Goal: Task Accomplishment & Management: Manage account settings

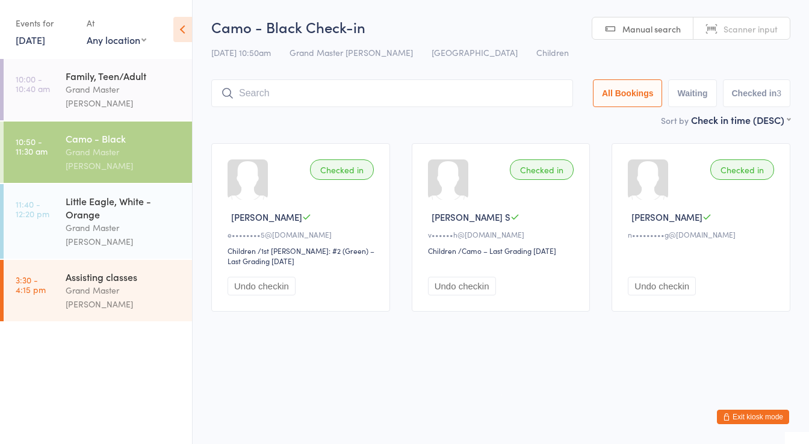
click at [748, 413] on button "Exit kiosk mode" at bounding box center [753, 417] width 72 height 14
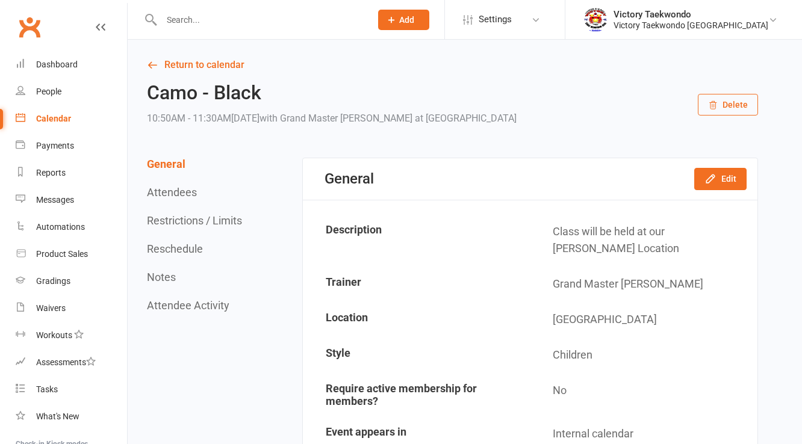
click at [224, 19] on input "text" at bounding box center [260, 19] width 205 height 17
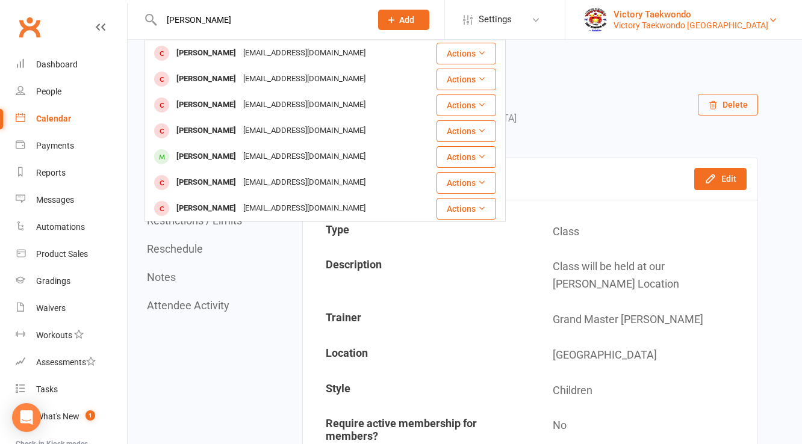
type input "[PERSON_NAME]"
click at [681, 23] on div "Victory Taekwondo [GEOGRAPHIC_DATA]" at bounding box center [691, 25] width 155 height 11
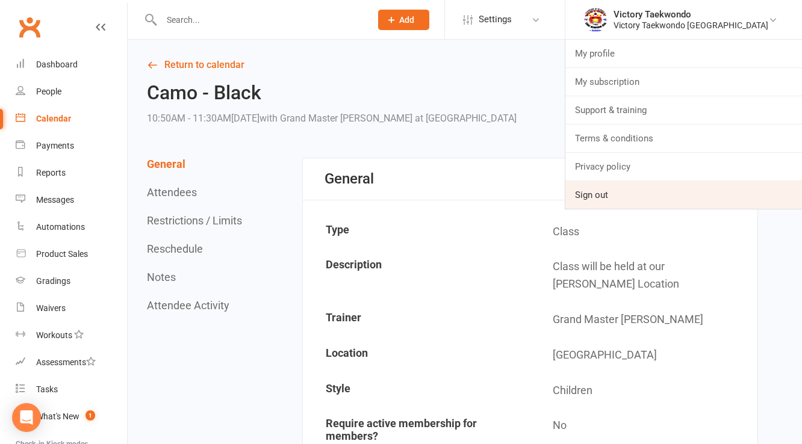
click at [643, 197] on link "Sign out" at bounding box center [684, 195] width 237 height 28
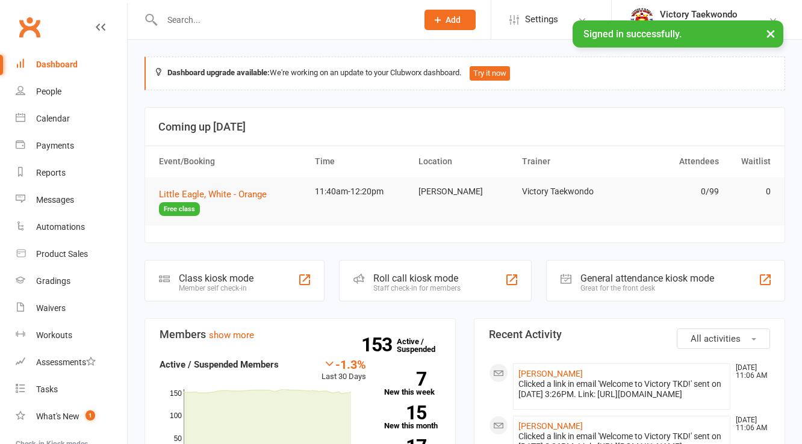
click at [210, 13] on input "text" at bounding box center [283, 19] width 251 height 17
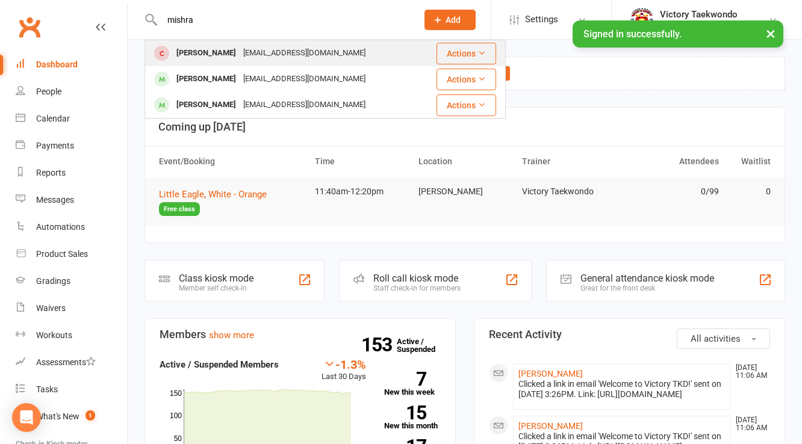
type input "mishra"
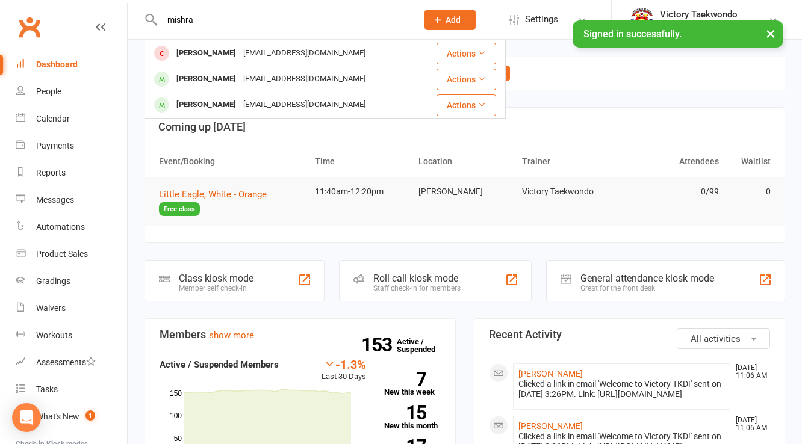
click at [224, 49] on div "Rohan Mishra" at bounding box center [206, 53] width 67 height 17
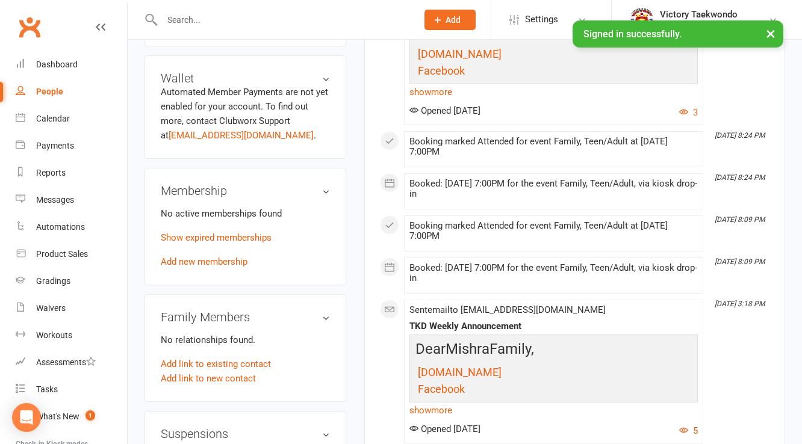
scroll to position [434, 0]
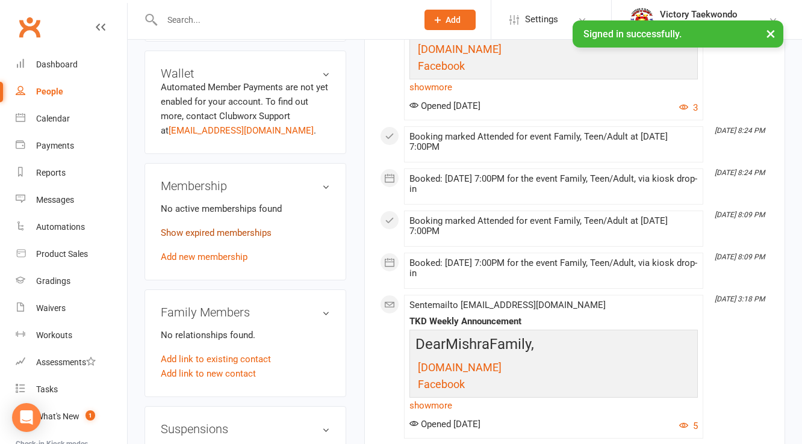
click at [242, 236] on link "Show expired memberships" at bounding box center [216, 233] width 111 height 11
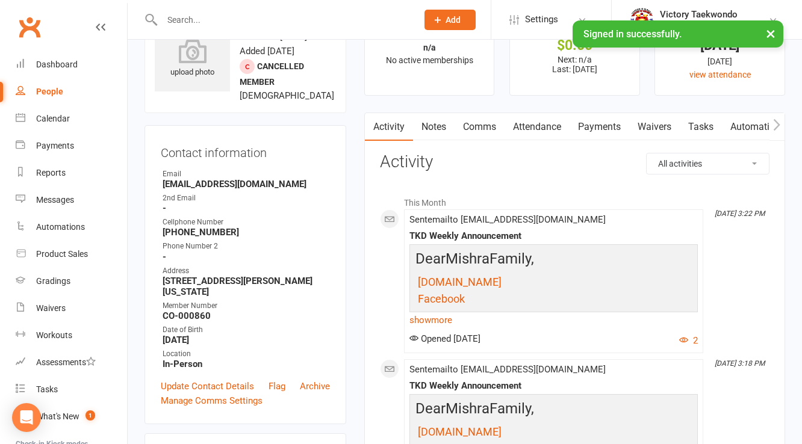
scroll to position [0, 0]
